Goal: Task Accomplishment & Management: Manage account settings

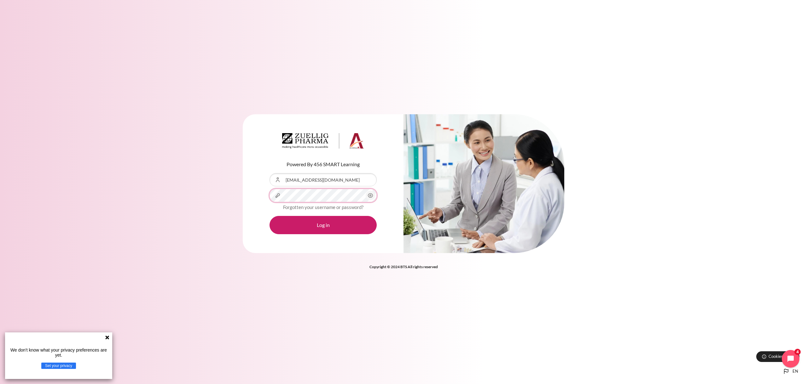
click at [269, 216] on button "Log in" at bounding box center [322, 225] width 107 height 18
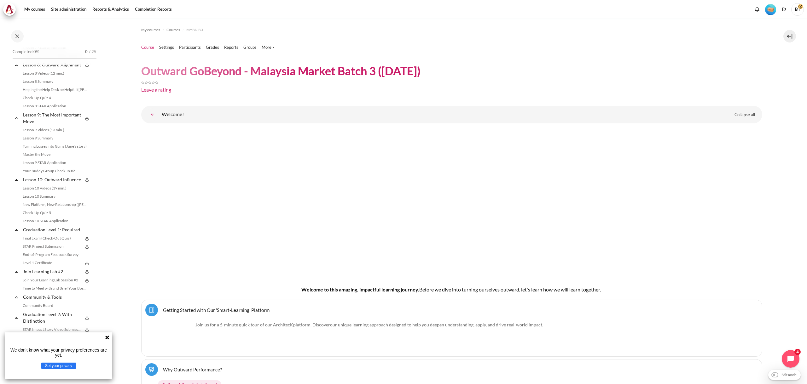
scroll to position [576, 0]
click at [106, 337] on icon at bounding box center [107, 338] width 4 height 4
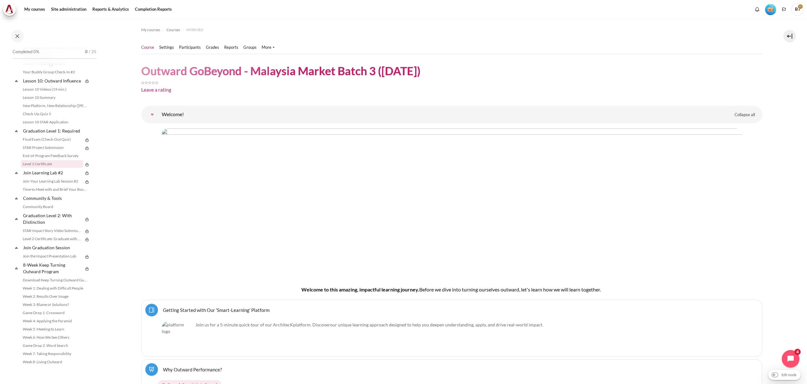
click at [42, 165] on link "Level 1 Certificate" at bounding box center [52, 164] width 62 height 8
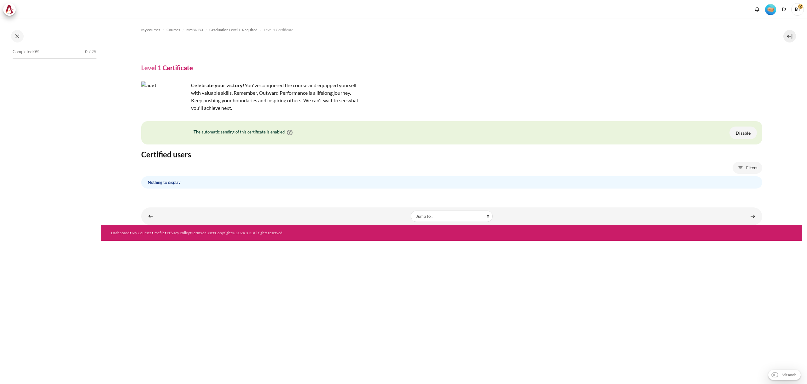
scroll to position [533, 0]
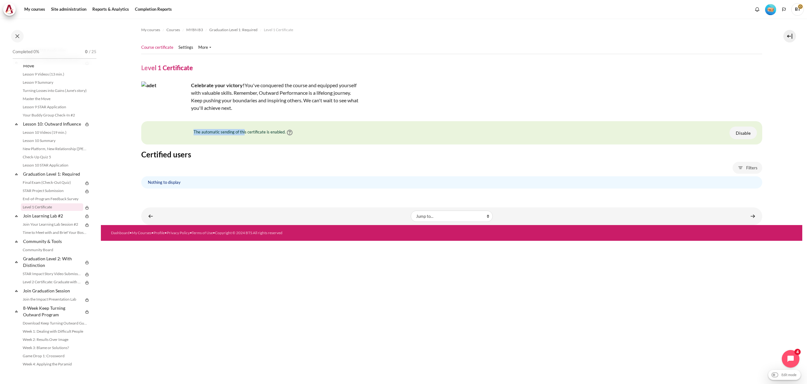
drag, startPoint x: 193, startPoint y: 132, endPoint x: 244, endPoint y: 131, distance: 50.4
click at [244, 131] on div "The automatic sending of this certificate is enabled." at bounding box center [243, 132] width 105 height 11
click at [200, 47] on link "More" at bounding box center [204, 47] width 13 height 6
click at [174, 30] on span "Courses" at bounding box center [173, 30] width 14 height 6
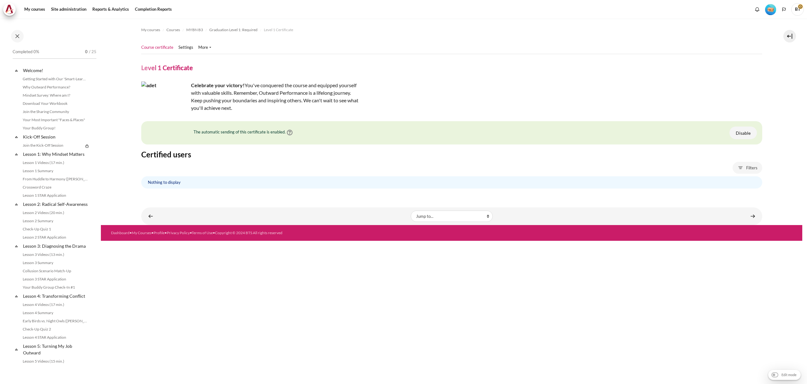
scroll to position [533, 0]
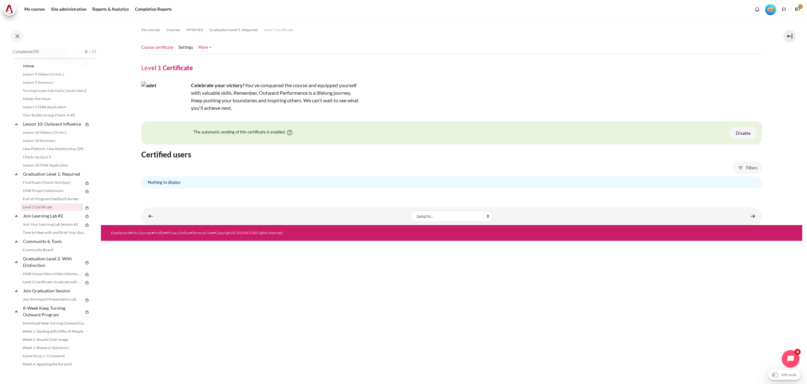
click at [205, 48] on link "More" at bounding box center [204, 47] width 13 height 6
click at [187, 48] on link "Settings" at bounding box center [185, 47] width 15 height 6
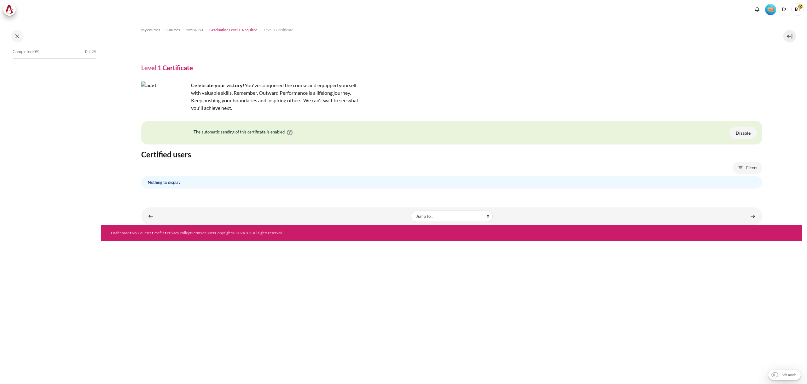
scroll to position [533, 0]
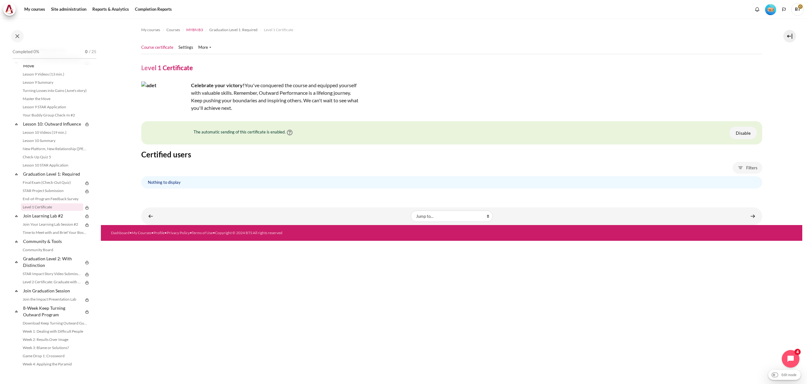
click at [201, 30] on span "MYBN B3" at bounding box center [194, 30] width 17 height 6
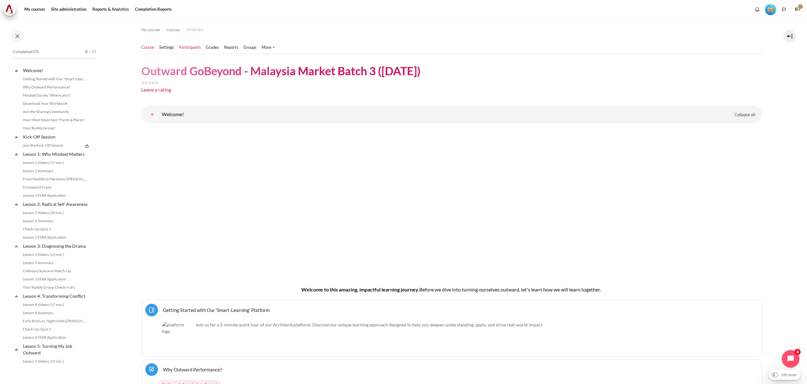
click at [184, 49] on link "Participants" at bounding box center [190, 47] width 22 height 6
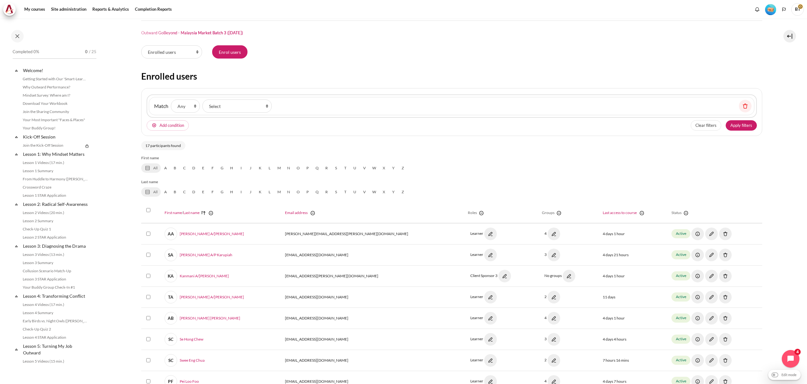
scroll to position [26, 0]
click at [372, 167] on link "W" at bounding box center [374, 165] width 10 height 9
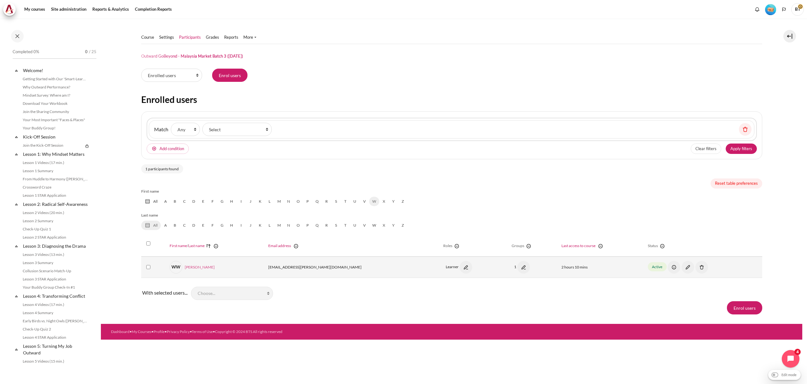
click at [200, 266] on link "WW Wai Leong Wong" at bounding box center [192, 267] width 45 height 13
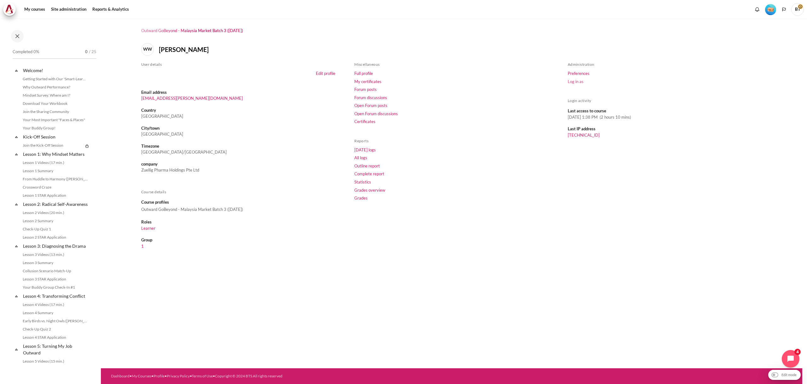
click at [573, 83] on link "Log in as" at bounding box center [576, 81] width 16 height 5
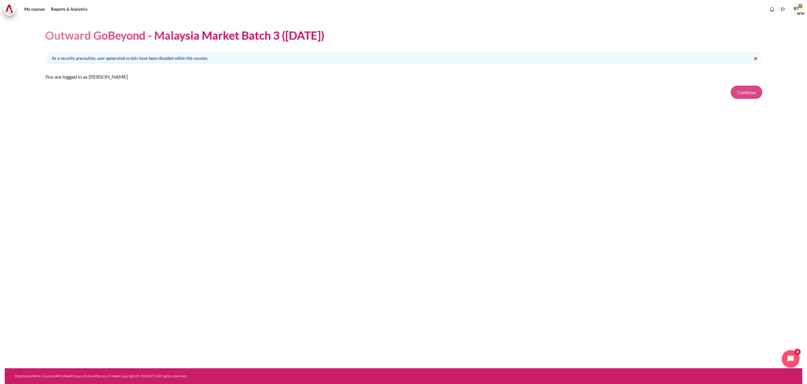
click at [746, 89] on button "Continue" at bounding box center [746, 92] width 32 height 13
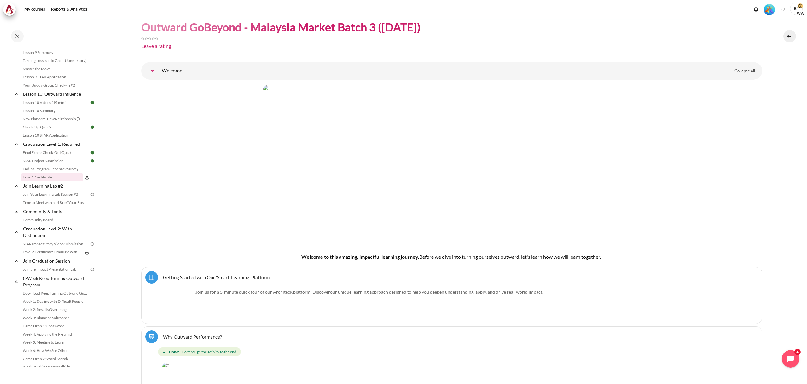
scroll to position [550, 0]
click at [50, 175] on link "Level 1 Certificate" at bounding box center [52, 176] width 62 height 8
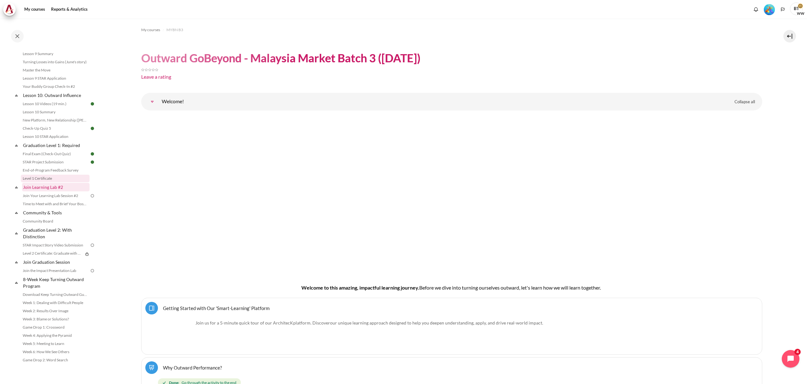
scroll to position [548, 0]
click at [53, 178] on link "Level 1 Certificate" at bounding box center [55, 178] width 69 height 8
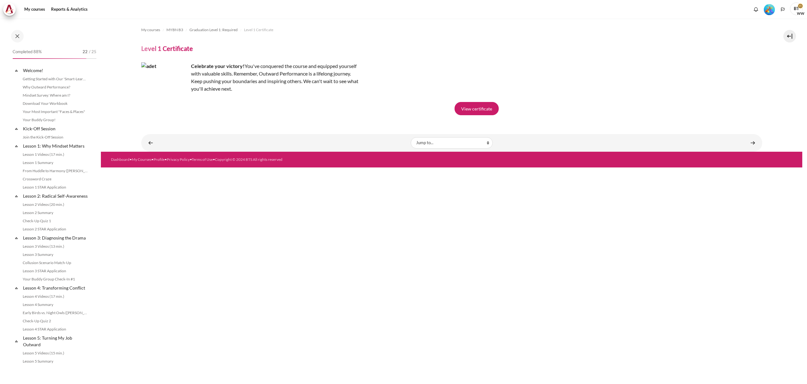
scroll to position [518, 0]
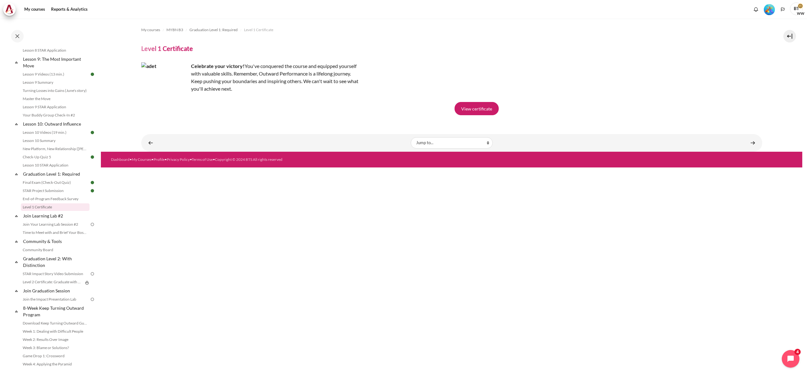
click at [800, 12] on span "WW" at bounding box center [800, 13] width 6 height 6
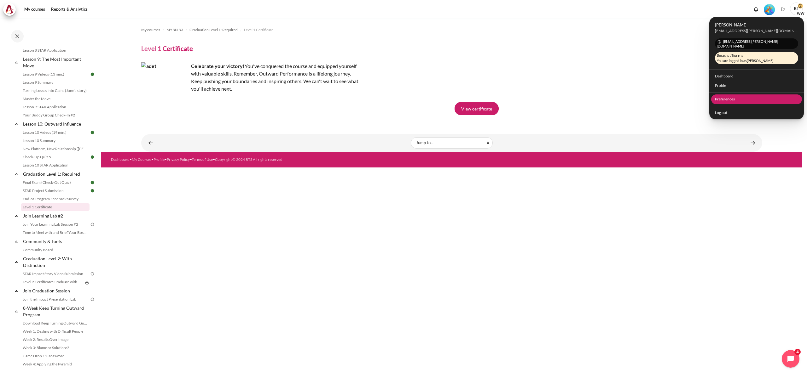
click at [731, 97] on link "Preferences" at bounding box center [756, 100] width 91 height 10
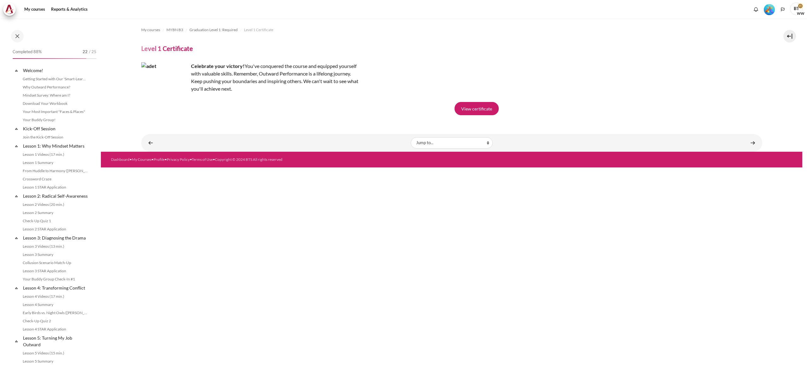
scroll to position [518, 0]
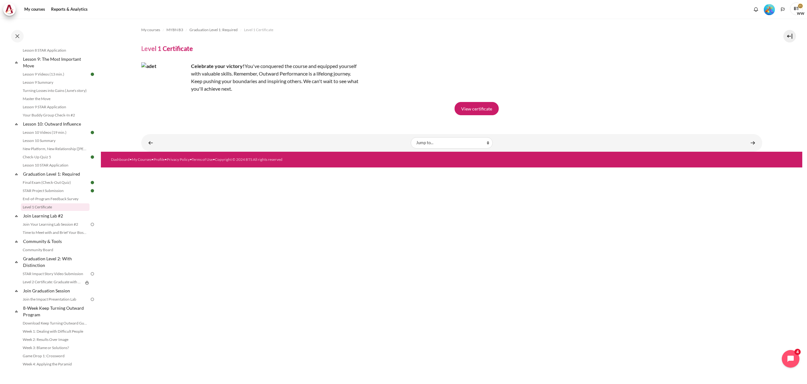
click at [798, 11] on span "WW" at bounding box center [800, 13] width 6 height 6
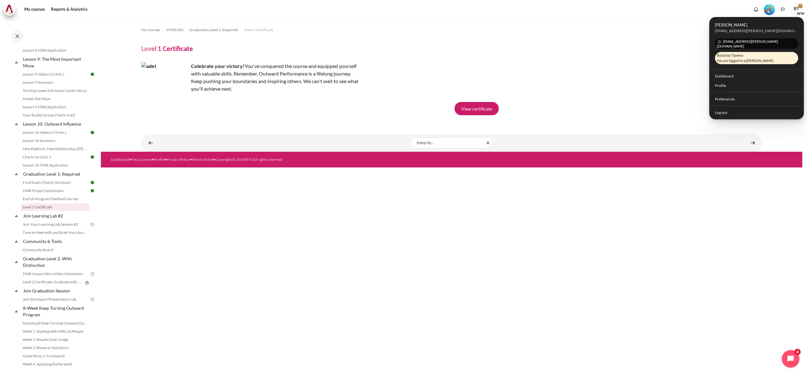
click at [748, 39] on span "[EMAIL_ADDRESS][PERSON_NAME][DOMAIN_NAME]" at bounding box center [757, 43] width 84 height 10
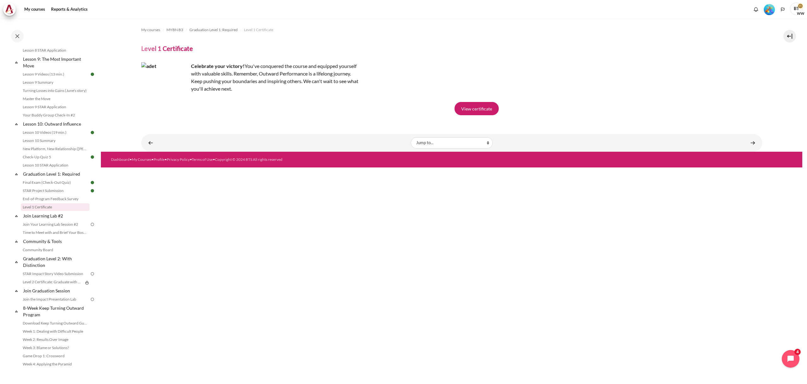
click at [795, 11] on span "BT" at bounding box center [796, 9] width 13 height 13
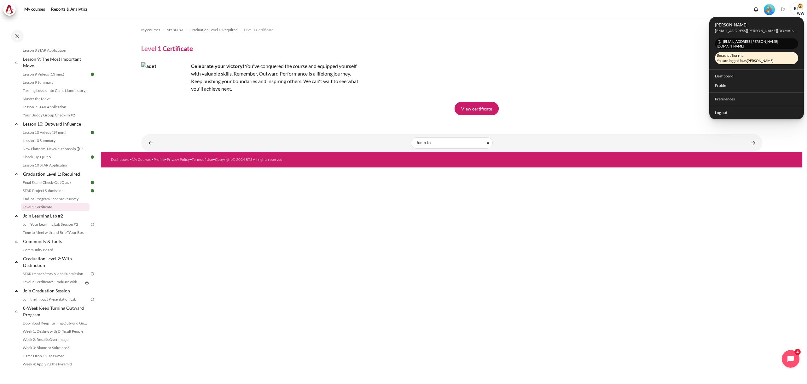
click at [747, 52] on span "Burachat Tipsena You are logged in as Wai Leong Wong" at bounding box center [757, 58] width 84 height 12
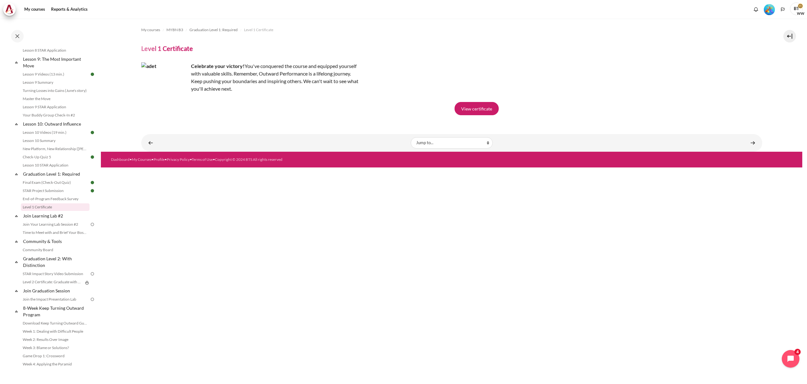
drag, startPoint x: 800, startPoint y: 11, endPoint x: 779, endPoint y: 29, distance: 27.6
click at [800, 11] on span "WW" at bounding box center [800, 13] width 6 height 6
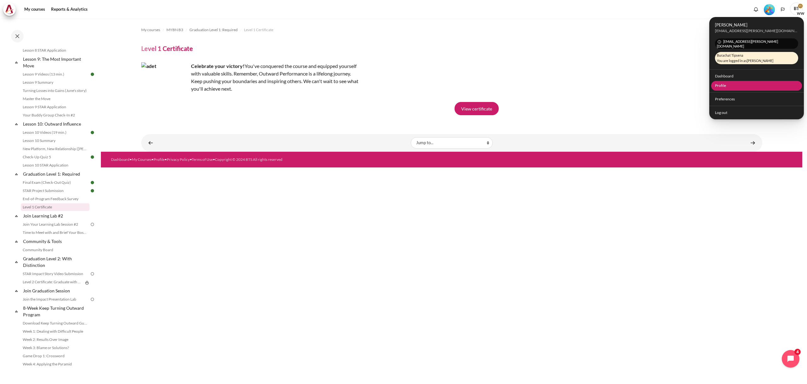
click at [728, 82] on link "Profile" at bounding box center [756, 86] width 91 height 10
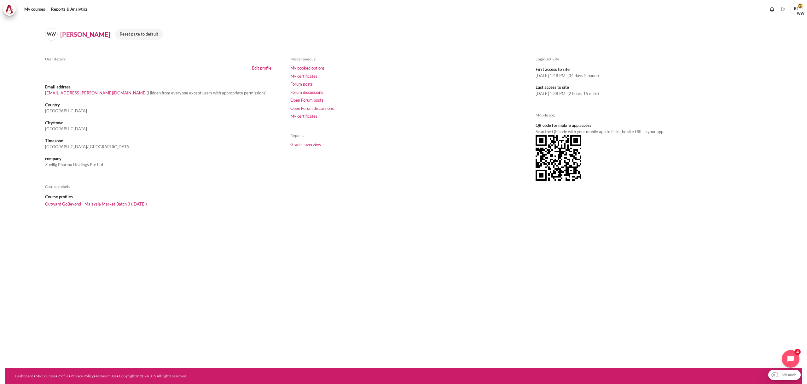
click at [799, 6] on span "BT" at bounding box center [797, 10] width 14 height 14
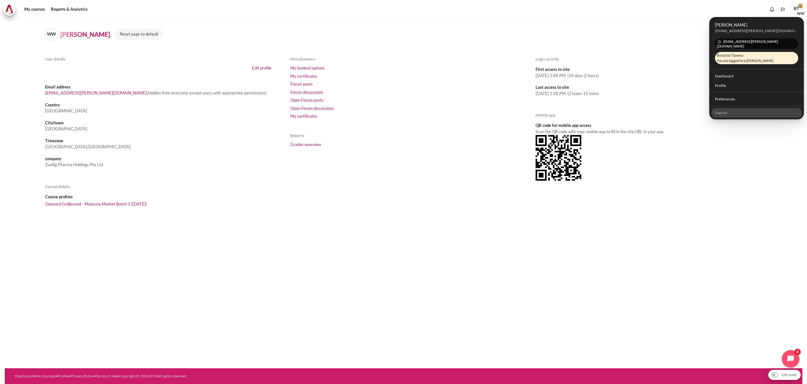
click at [724, 108] on link "Log out" at bounding box center [756, 113] width 91 height 10
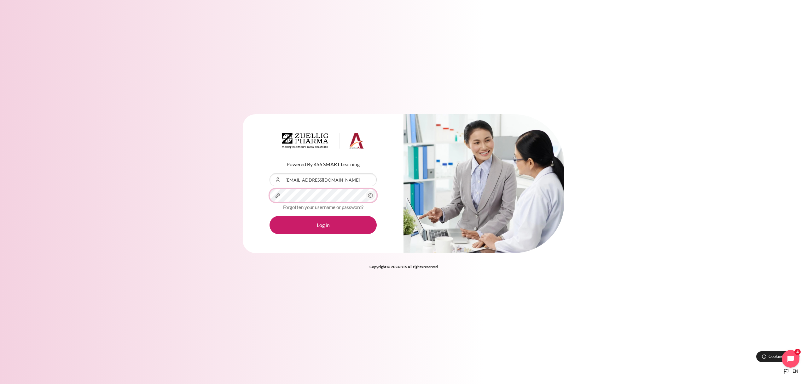
click at [269, 216] on button "Log in" at bounding box center [322, 225] width 107 height 18
